Goal: Information Seeking & Learning: Learn about a topic

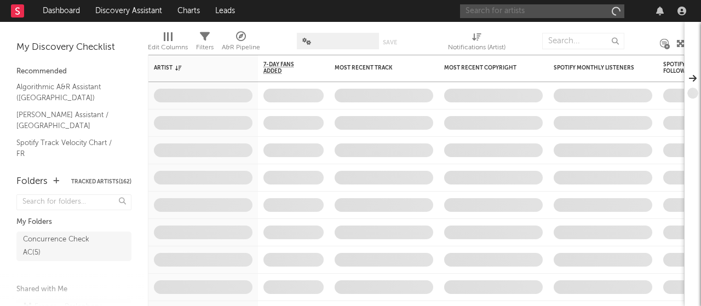
click at [513, 8] on input "text" at bounding box center [542, 11] width 164 height 14
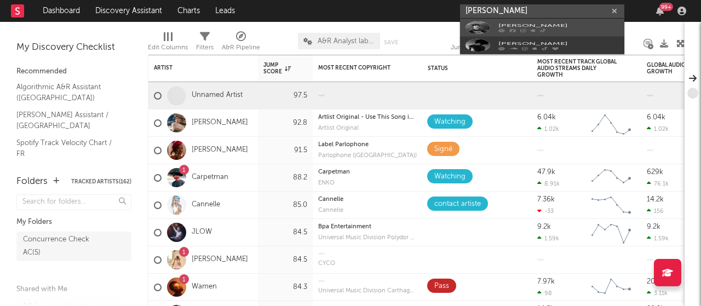
type input "[PERSON_NAME]"
click at [533, 39] on icon at bounding box center [533, 42] width 5 height 7
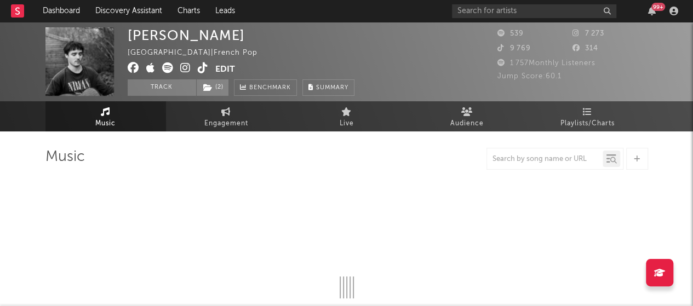
select select "6m"
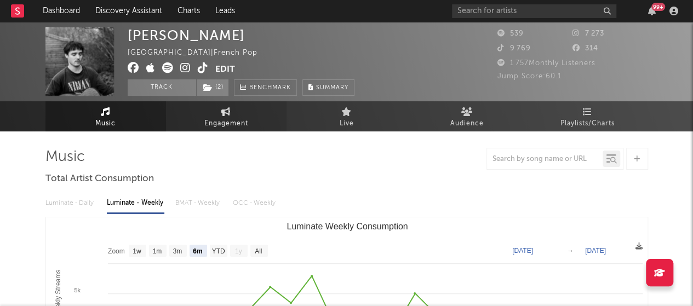
click at [236, 119] on span "Engagement" at bounding box center [226, 123] width 44 height 13
select select "1w"
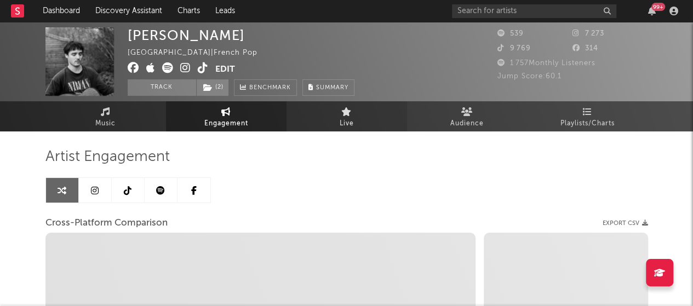
click at [346, 124] on span "Live" at bounding box center [347, 123] width 14 height 13
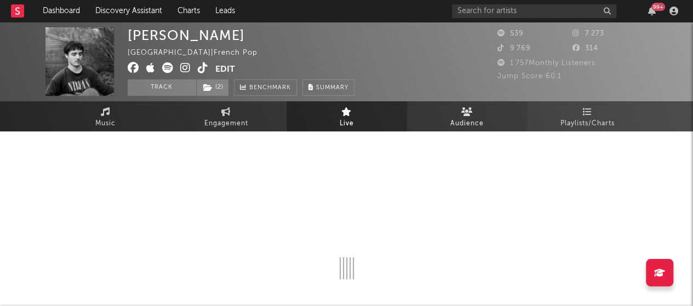
click at [437, 116] on link "Audience" at bounding box center [467, 116] width 121 height 30
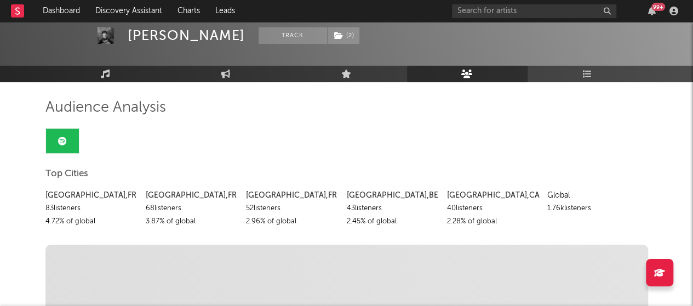
scroll to position [110, 0]
